Goal: Find specific page/section: Find specific page/section

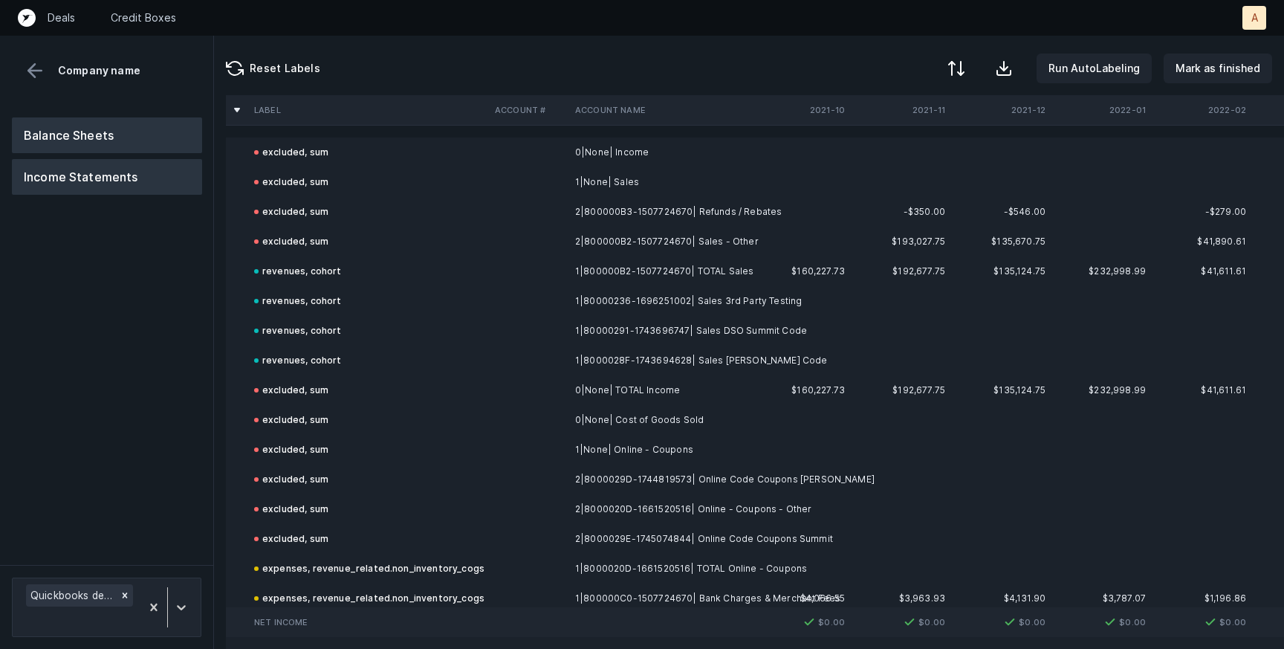
click at [98, 132] on button "Balance Sheets" at bounding box center [107, 135] width 190 height 36
